Goal: Task Accomplishment & Management: Use online tool/utility

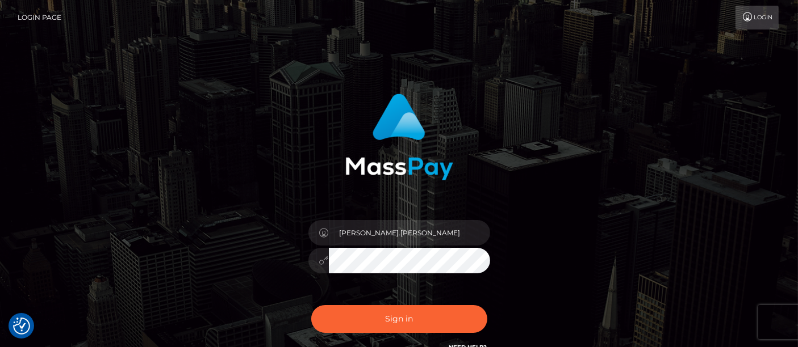
click at [406, 301] on div "Sign in Need Help?" at bounding box center [399, 324] width 199 height 51
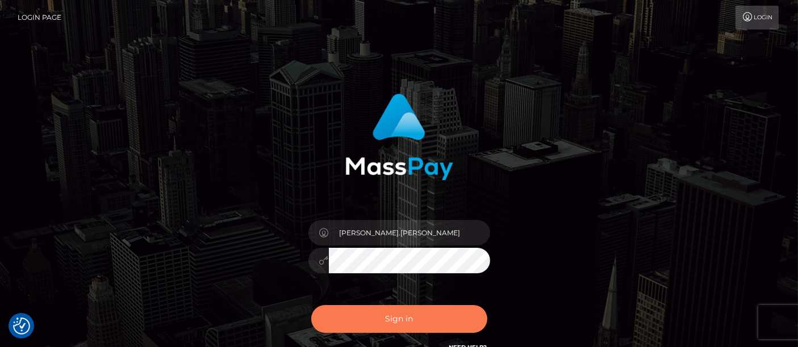
click at [407, 312] on button "Sign in" at bounding box center [399, 319] width 176 height 28
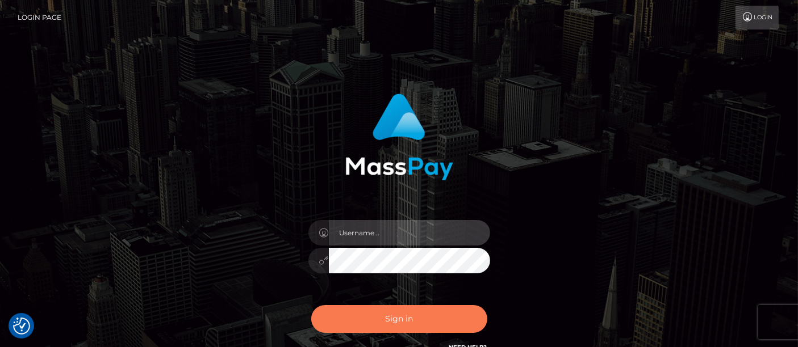
type input "matthew.wong"
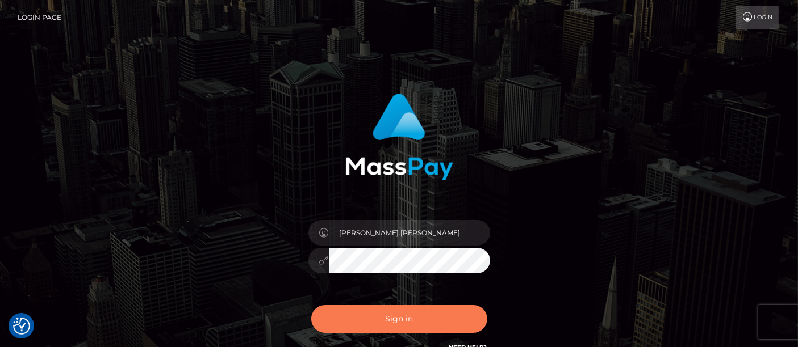
click at [398, 321] on button "Sign in" at bounding box center [399, 319] width 176 height 28
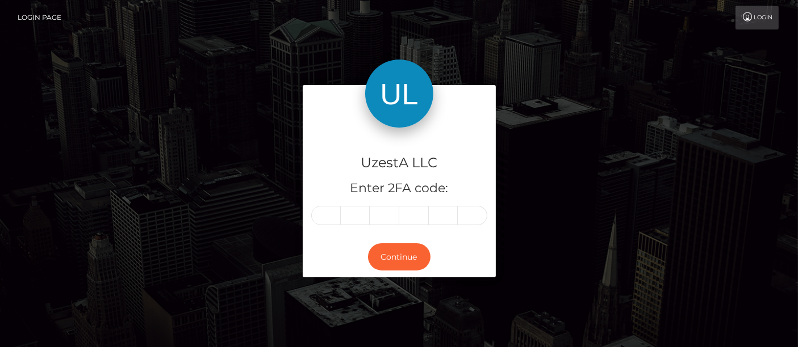
drag, startPoint x: 18, startPoint y: 196, endPoint x: 182, endPoint y: 211, distance: 164.8
click at [22, 194] on div "UzestA LLC Enter 2FA code: Continue" at bounding box center [399, 187] width 798 height 374
click at [322, 216] on input "text" at bounding box center [326, 215] width 30 height 19
type input "0"
type input "5"
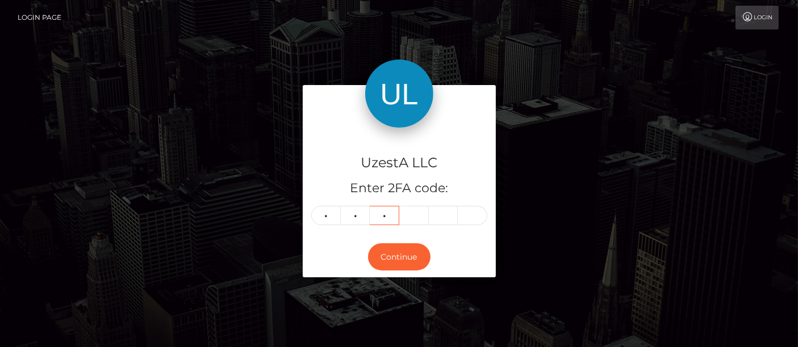
type input "9"
type input "7"
type input "0"
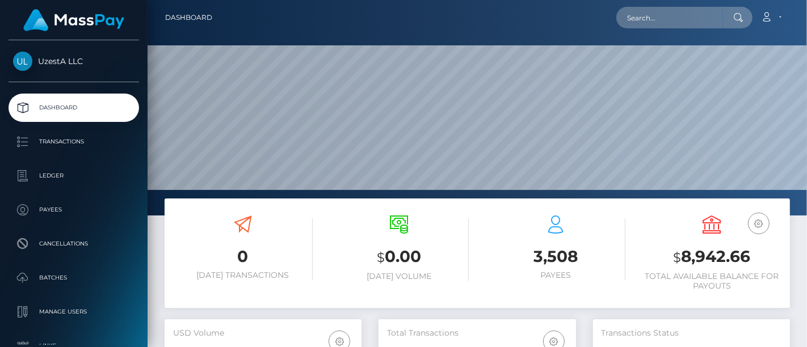
scroll to position [201, 197]
drag, startPoint x: 798, startPoint y: 240, endPoint x: 791, endPoint y: 193, distance: 47.1
click at [798, 240] on div "0 Today Transactions $ 0.00 Today Volume 3,508 Payees $" at bounding box center [477, 259] width 643 height 121
click at [653, 17] on input "text" at bounding box center [669, 18] width 107 height 22
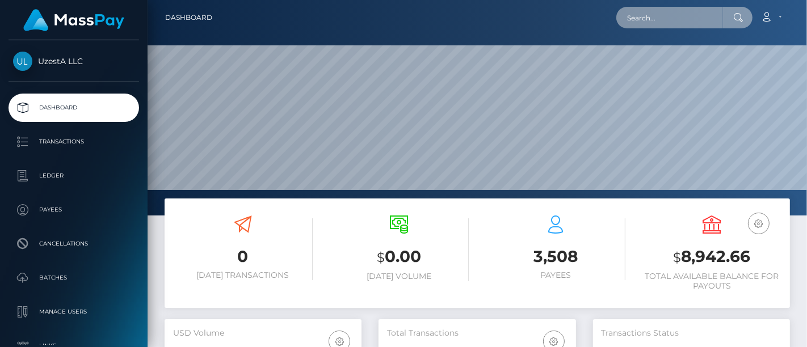
paste input "6547098"
type input "6547098"
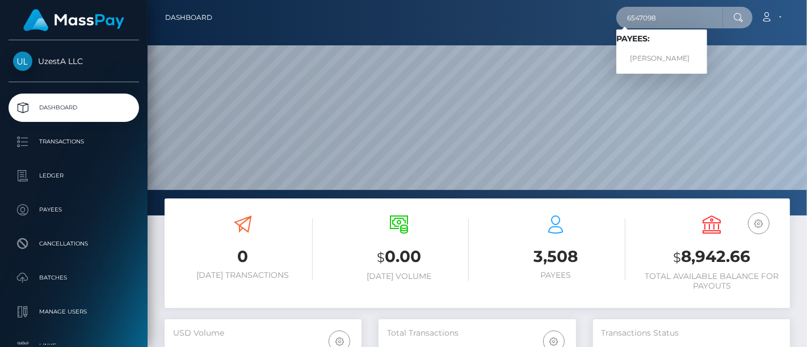
click at [631, 17] on input "6547098" at bounding box center [669, 18] width 107 height 22
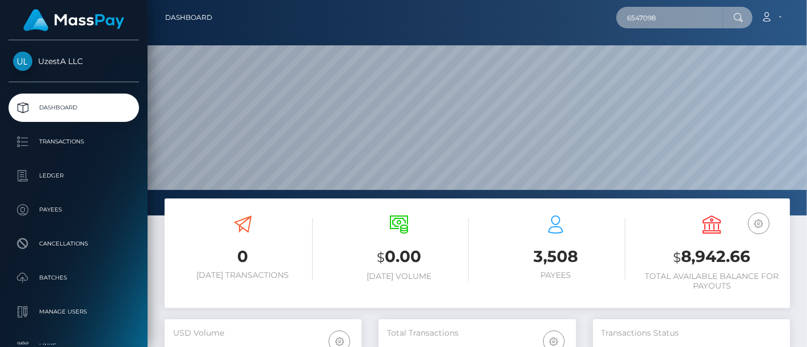
drag, startPoint x: 664, startPoint y: 18, endPoint x: 591, endPoint y: 6, distance: 73.7
click at [600, 18] on div "6547098 Loading... Loading... Payees: 海忠 张 Account Edit Profile" at bounding box center [505, 18] width 568 height 24
paste input "6547098"
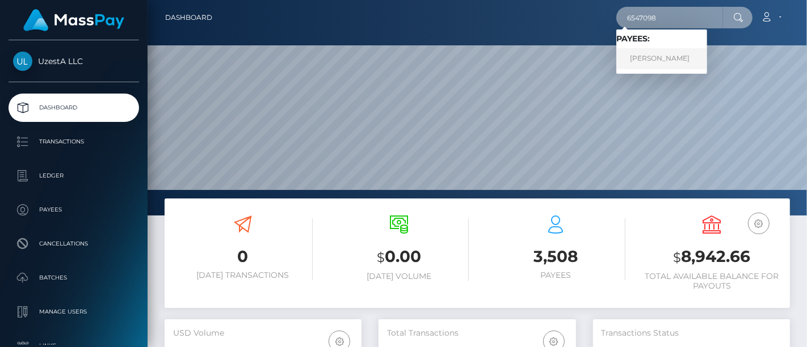
type input "6547098"
click at [633, 64] on link "海忠 张" at bounding box center [661, 58] width 91 height 21
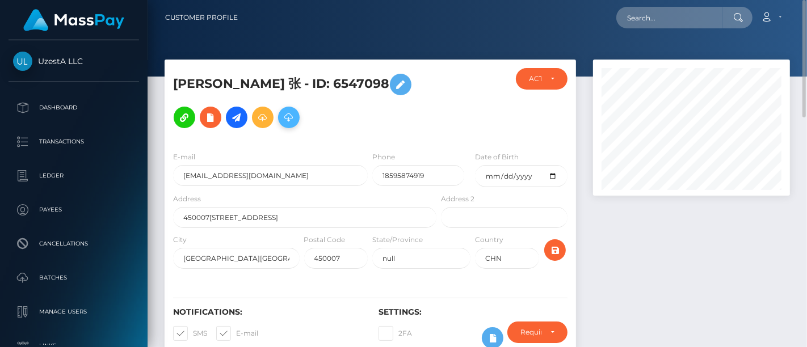
click at [282, 120] on icon at bounding box center [289, 118] width 14 height 14
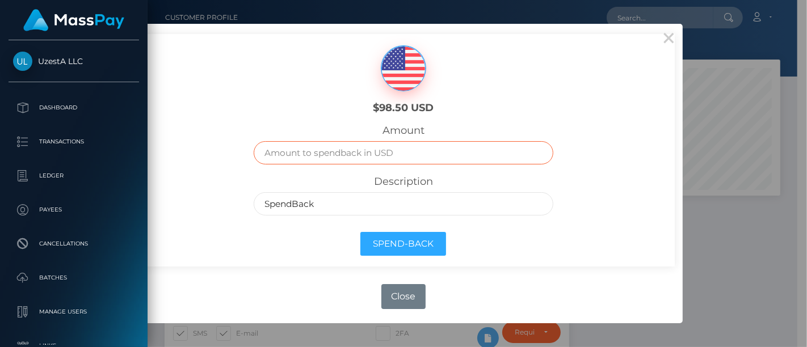
click at [324, 156] on input "text" at bounding box center [403, 152] width 299 height 23
paste input "1515907 下单"
type input "1515907 下单"
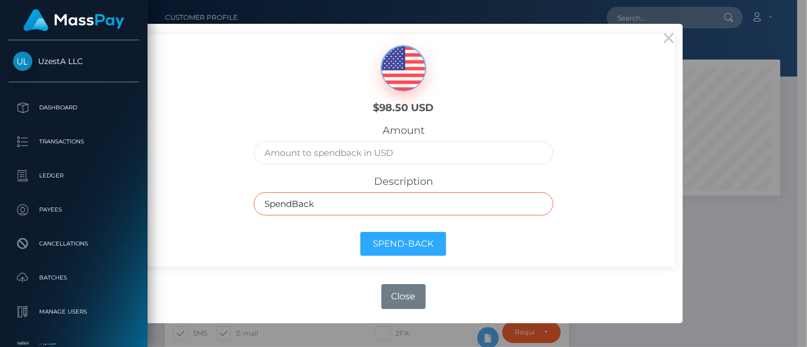
drag, startPoint x: 324, startPoint y: 202, endPoint x: 183, endPoint y: 192, distance: 141.7
click at [183, 193] on div "$98.50 USD Amount Description SpendBack Spend-Back" at bounding box center [403, 150] width 543 height 233
paste input "1515907 下单"
type input "1515907 下单"
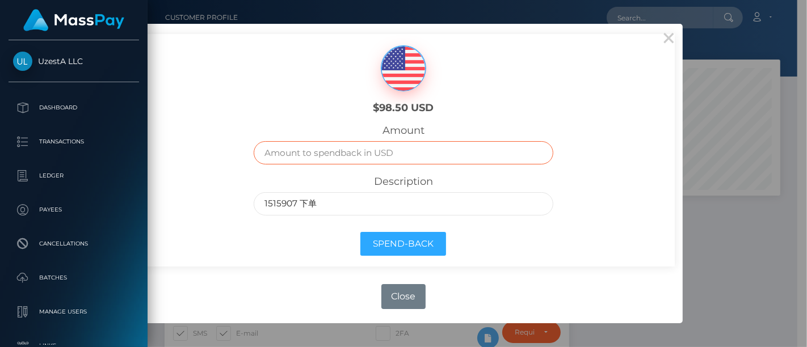
click at [305, 159] on input "text" at bounding box center [403, 152] width 299 height 23
type input "98"
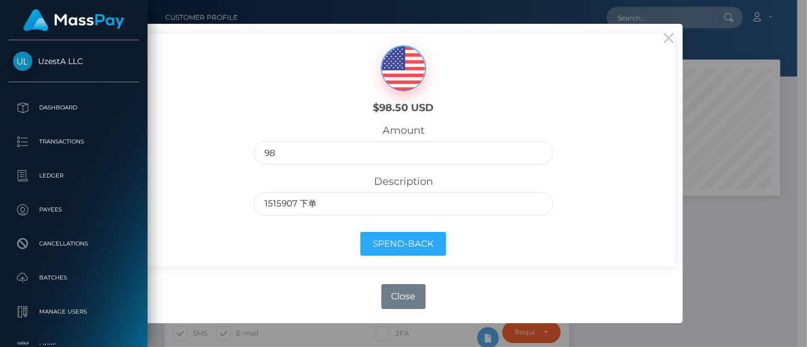
click at [279, 236] on div "Spend-Back" at bounding box center [403, 246] width 316 height 41
click at [412, 242] on button "Spend-Back" at bounding box center [403, 244] width 86 height 24
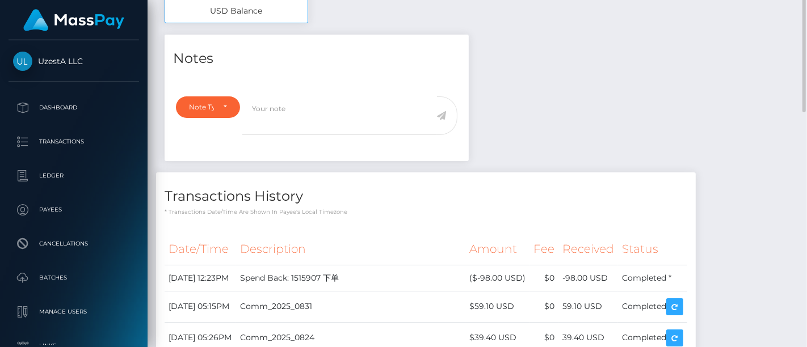
scroll to position [568, 0]
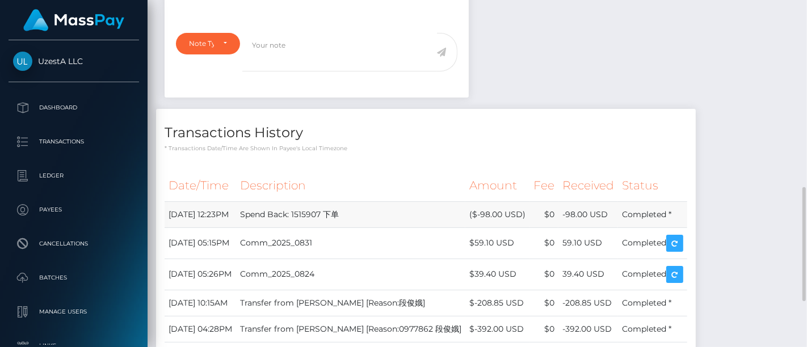
drag, startPoint x: 279, startPoint y: 214, endPoint x: 171, endPoint y: 213, distance: 108.4
click at [171, 213] on td "[DATE] 12:23PM" at bounding box center [201, 215] width 72 height 26
drag, startPoint x: 278, startPoint y: 214, endPoint x: 169, endPoint y: 210, distance: 109.1
click at [170, 216] on td "[DATE] 12:23PM" at bounding box center [201, 215] width 72 height 26
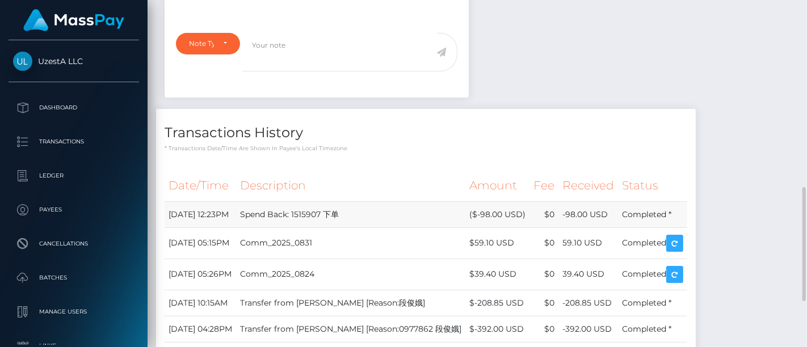
copy td "[DATE] 12:23PM"
click at [381, 211] on td "Spend Back: 1515907 下单" at bounding box center [350, 215] width 229 height 26
drag, startPoint x: 404, startPoint y: 212, endPoint x: 337, endPoint y: 213, distance: 66.4
click at [337, 213] on td "Spend Back: 1515907 下单" at bounding box center [350, 215] width 229 height 26
copy td "1515907 下单"
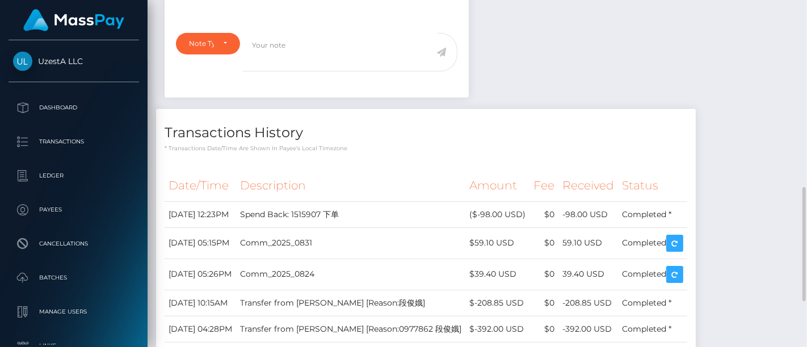
click at [422, 195] on th "Description" at bounding box center [350, 185] width 229 height 31
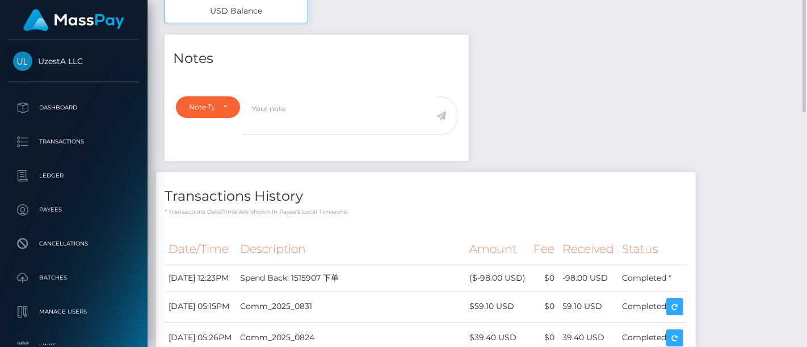
scroll to position [378, 0]
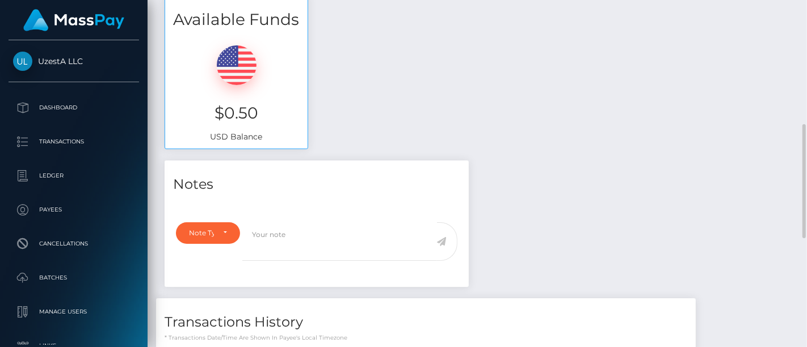
drag, startPoint x: 796, startPoint y: 139, endPoint x: 791, endPoint y: 135, distance: 6.8
click at [796, 139] on div "Available Funds $0.50 USD Balance" at bounding box center [477, 77] width 643 height 167
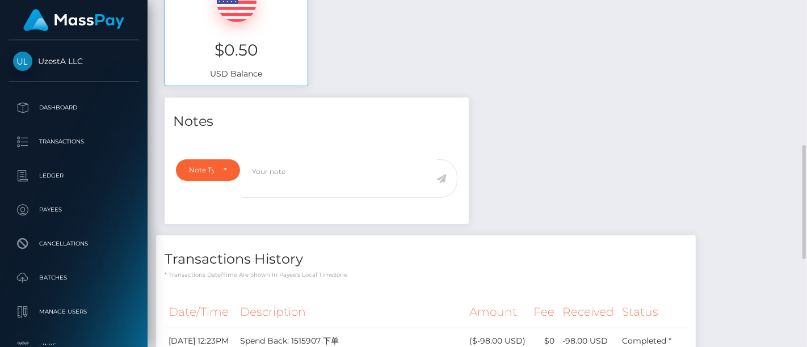
scroll to position [631, 0]
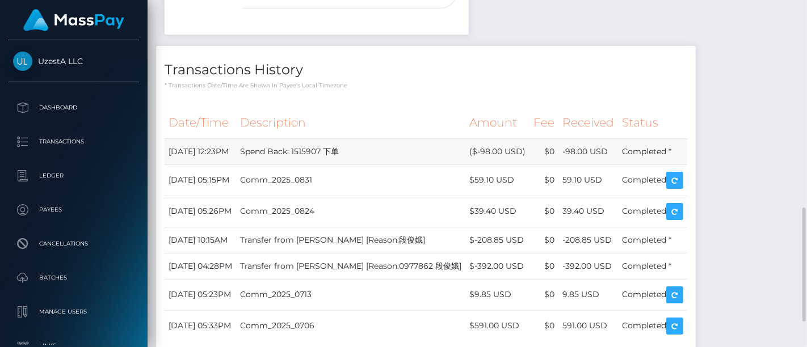
drag, startPoint x: 279, startPoint y: 148, endPoint x: 167, endPoint y: 148, distance: 112.4
click at [167, 148] on td "September 19, 2025 12:23PM" at bounding box center [201, 152] width 72 height 26
copy td "September 19, 2025 12:23PM"
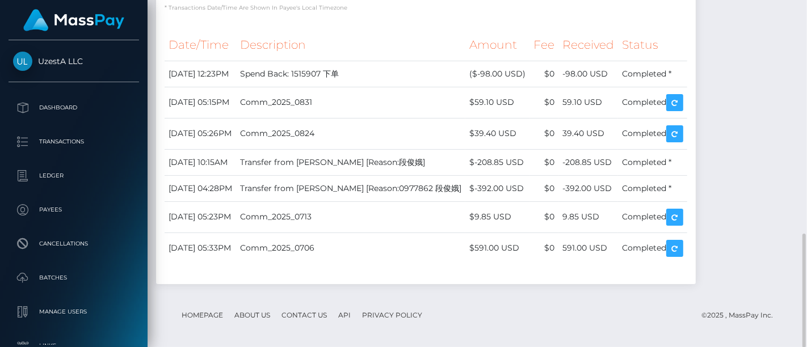
drag, startPoint x: 779, startPoint y: 186, endPoint x: 756, endPoint y: 148, distance: 45.1
click at [779, 186] on div "Notes Note Type Compliance Clear Compliance General Note Type" at bounding box center [477, 62] width 643 height 465
